Goal: Information Seeking & Learning: Learn about a topic

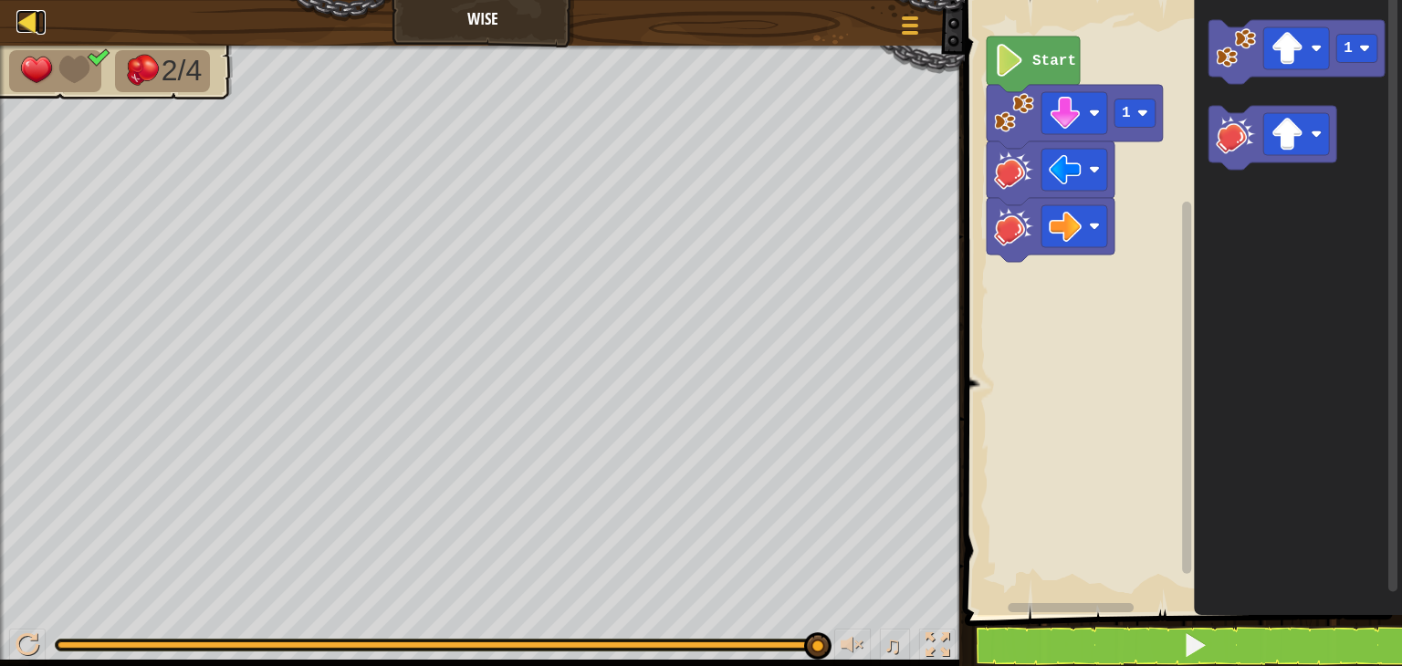
click at [28, 14] on div at bounding box center [27, 21] width 23 height 23
